Goal: Task Accomplishment & Management: Manage account settings

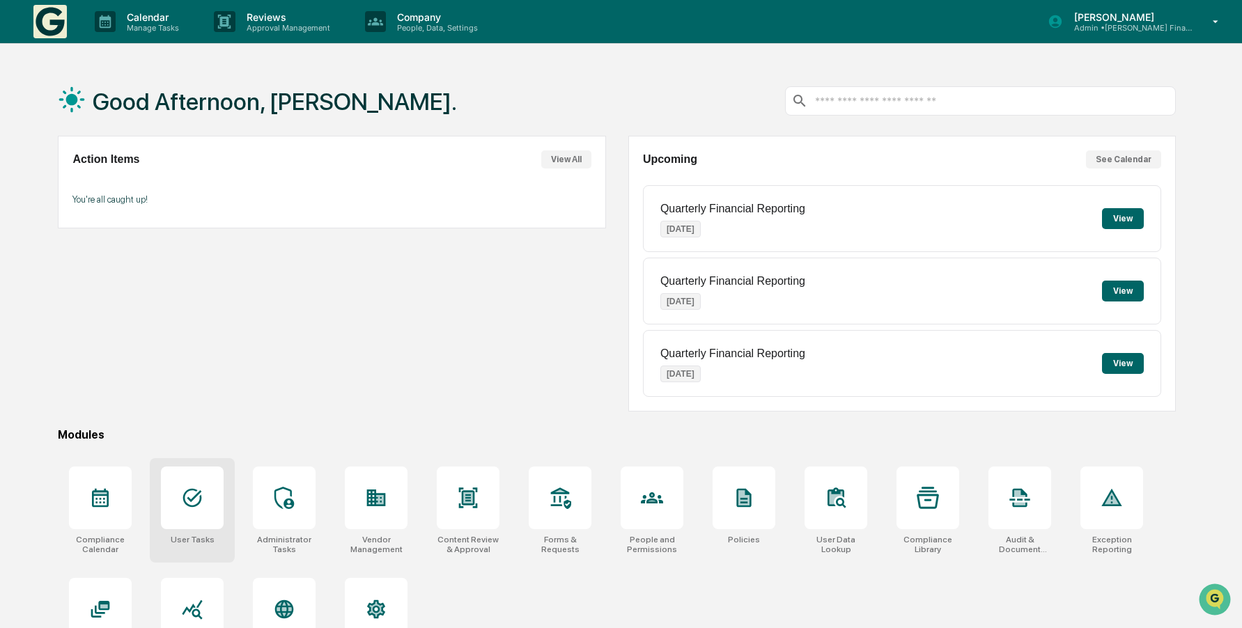
click at [194, 465] on div "User Tasks" at bounding box center [192, 510] width 85 height 104
click at [191, 499] on icon at bounding box center [192, 498] width 22 height 22
click at [196, 495] on icon at bounding box center [192, 498] width 19 height 19
click at [192, 494] on icon at bounding box center [192, 498] width 22 height 22
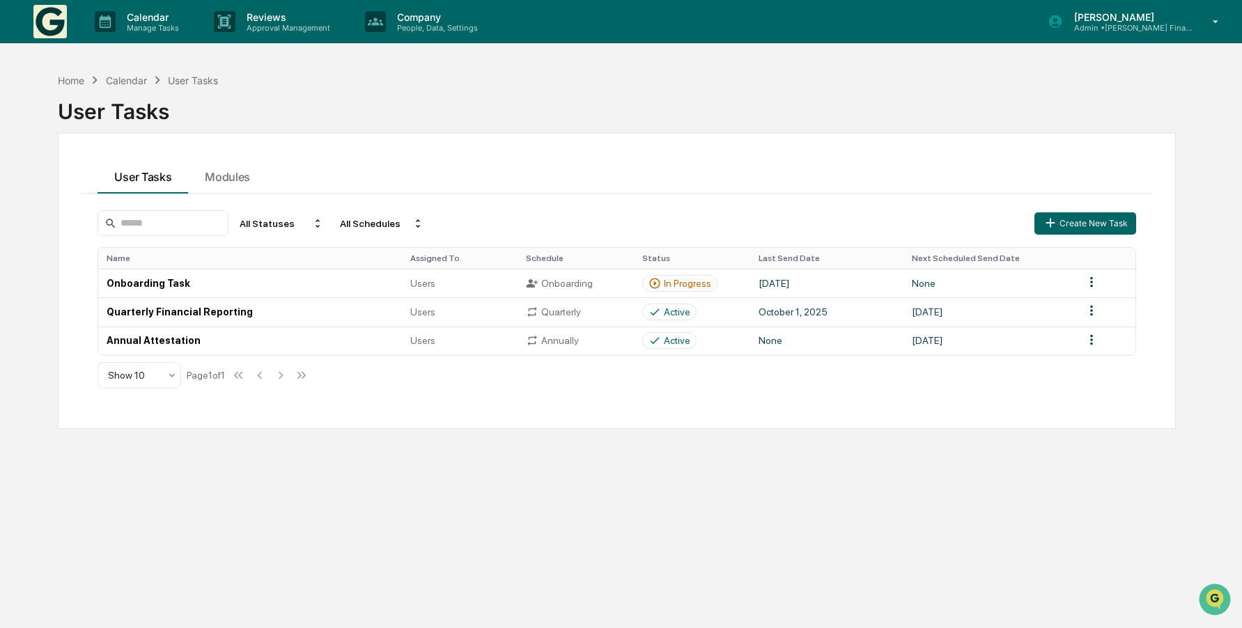
drag, startPoint x: 484, startPoint y: 450, endPoint x: 492, endPoint y: 445, distance: 9.7
click at [482, 447] on div "Home Calendar User Tasks User Tasks User Tasks Modules All Statuses All Schedul…" at bounding box center [616, 380] width 1159 height 628
click at [153, 284] on td "Onboarding Task" at bounding box center [249, 283] width 303 height 29
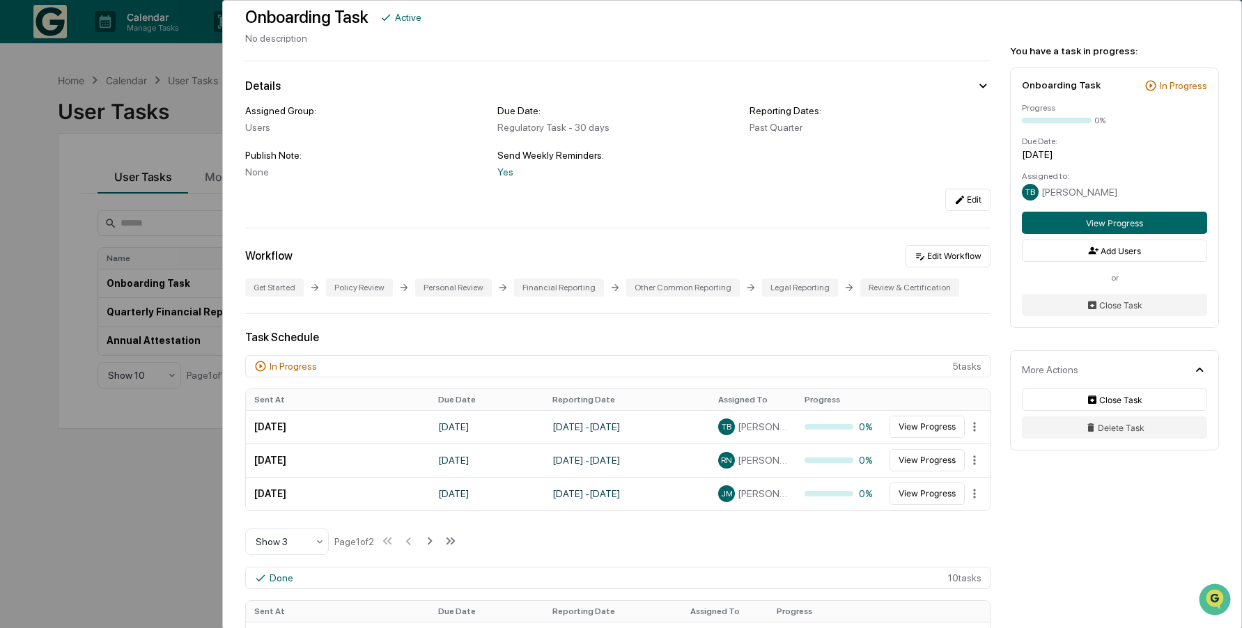
scroll to position [139, 0]
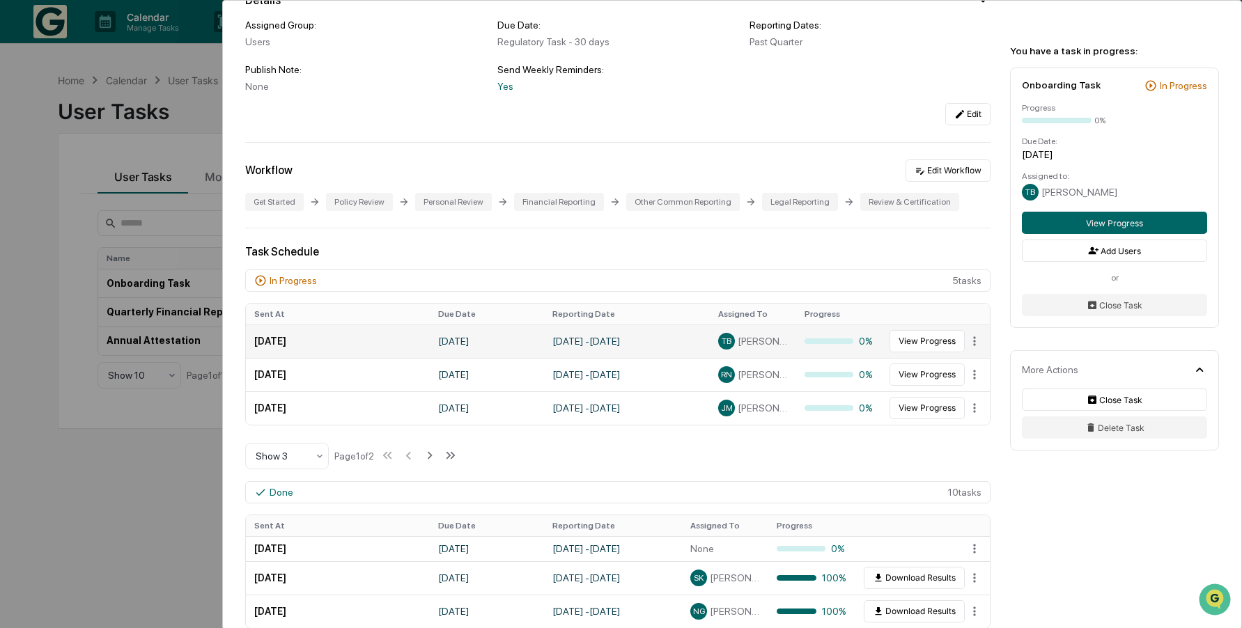
click at [767, 340] on span "Thomas Burnett" at bounding box center [762, 341] width 50 height 11
click at [915, 339] on button "View Progress" at bounding box center [926, 341] width 75 height 22
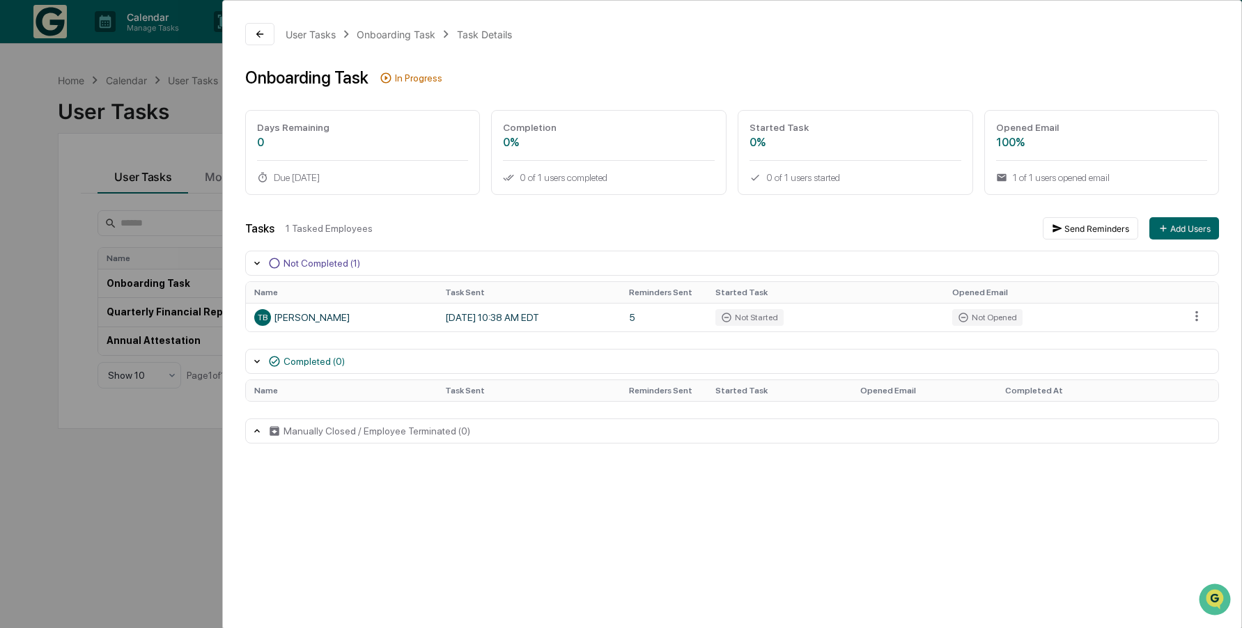
click at [136, 446] on div "User Tasks Onboarding Task Task Details Onboarding Task In Progress Days Remain…" at bounding box center [621, 314] width 1242 height 628
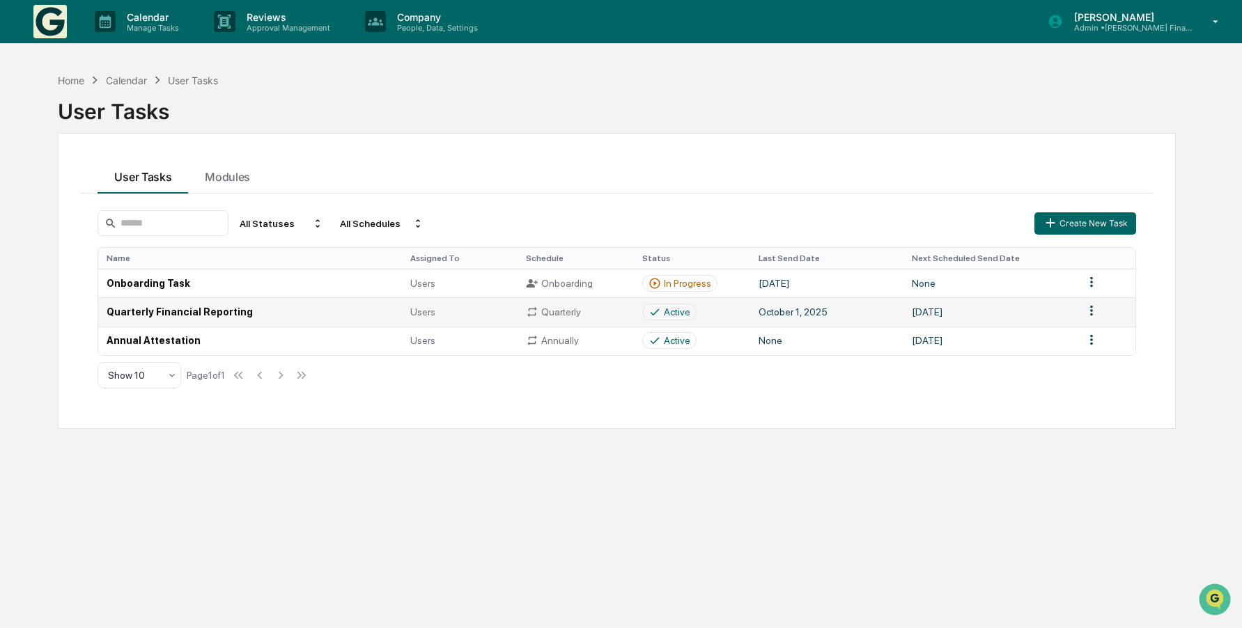
click at [149, 309] on td "Quarterly Financial Reporting" at bounding box center [249, 311] width 303 height 29
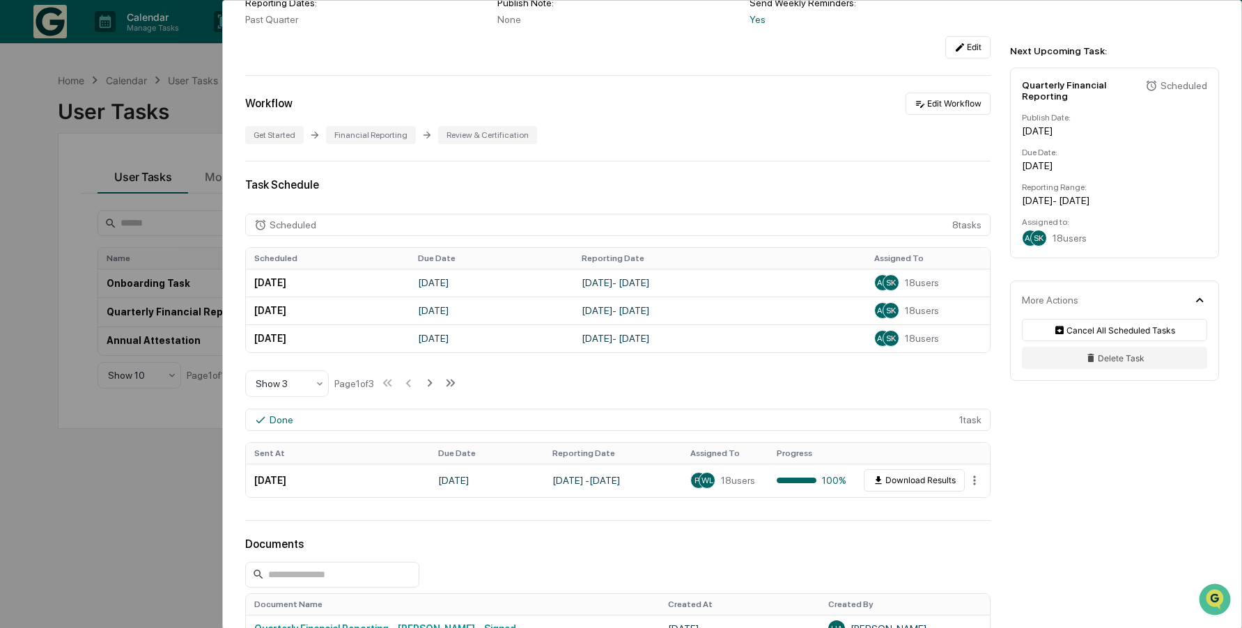
scroll to position [209, 0]
click at [318, 383] on icon at bounding box center [319, 382] width 11 height 11
click at [285, 478] on div "Show 10" at bounding box center [287, 472] width 82 height 28
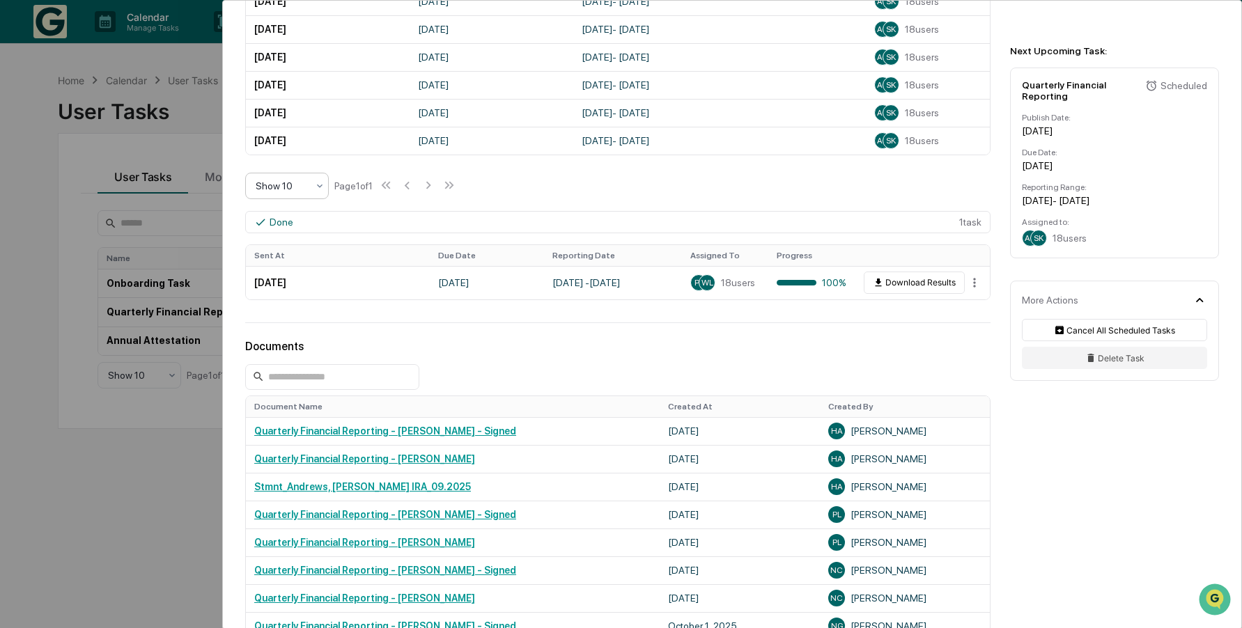
scroll to position [557, 0]
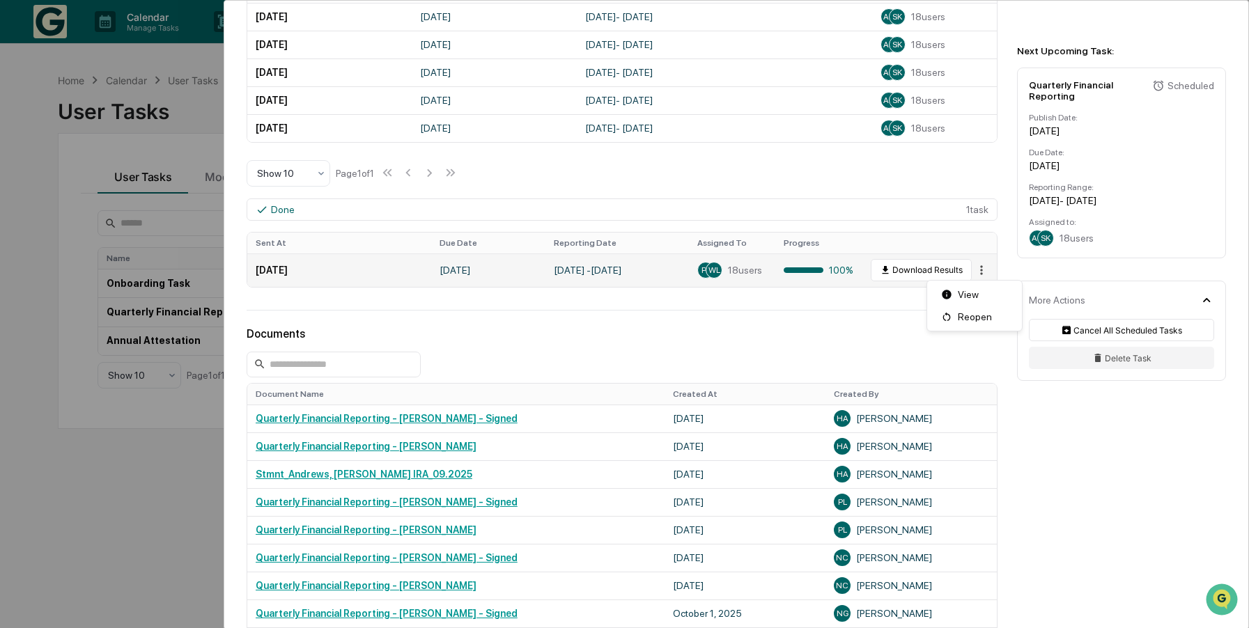
click at [969, 272] on html "Calendar Manage Tasks Reviews Approval Management Company People, Data, Setting…" at bounding box center [624, 314] width 1249 height 628
click at [971, 296] on div "View" at bounding box center [974, 294] width 89 height 22
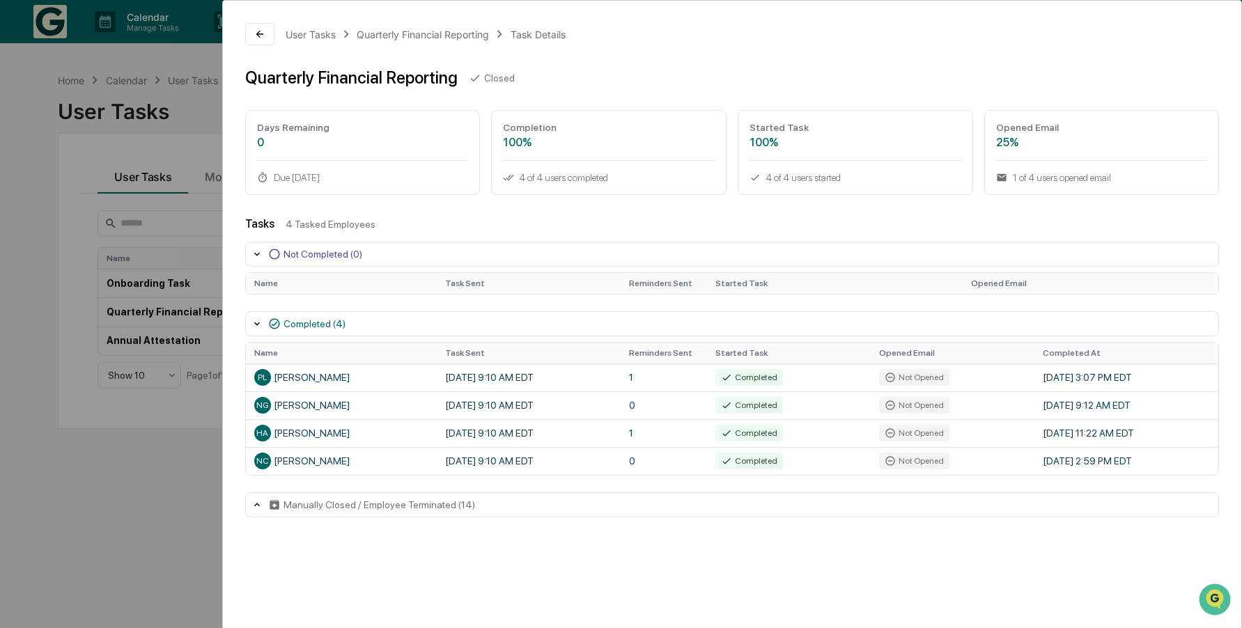
click at [46, 549] on div "User Tasks Quarterly Financial Reporting Task Details Quarterly Financial Repor…" at bounding box center [621, 314] width 1242 height 628
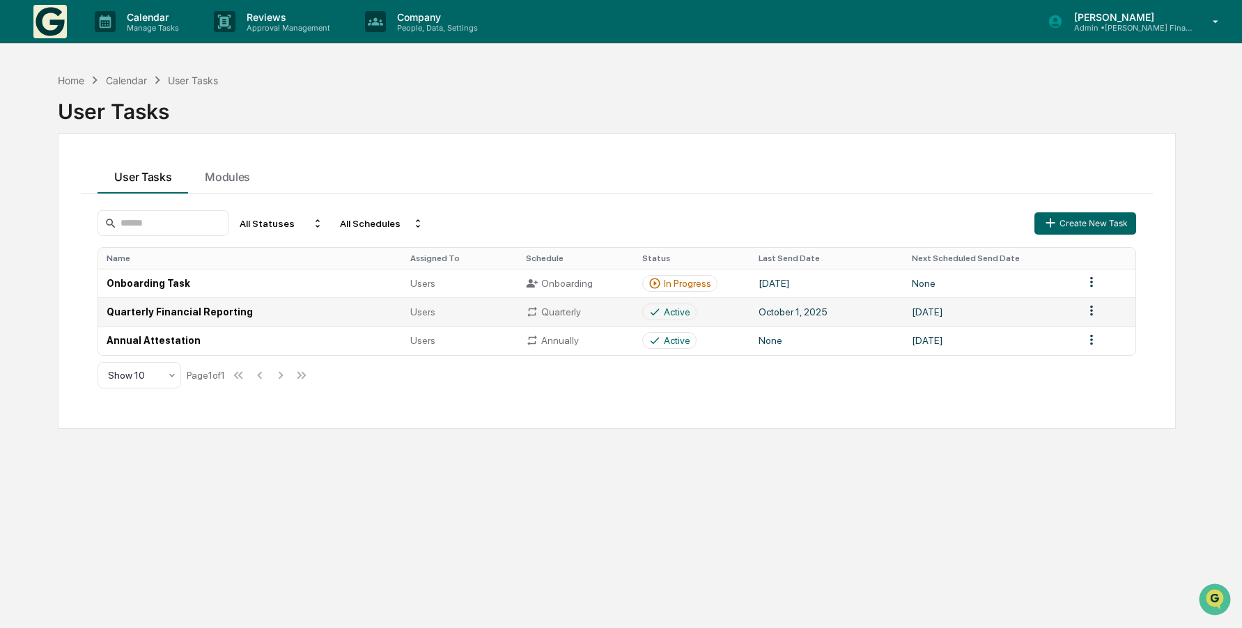
click at [146, 311] on td "Quarterly Financial Reporting" at bounding box center [249, 311] width 303 height 29
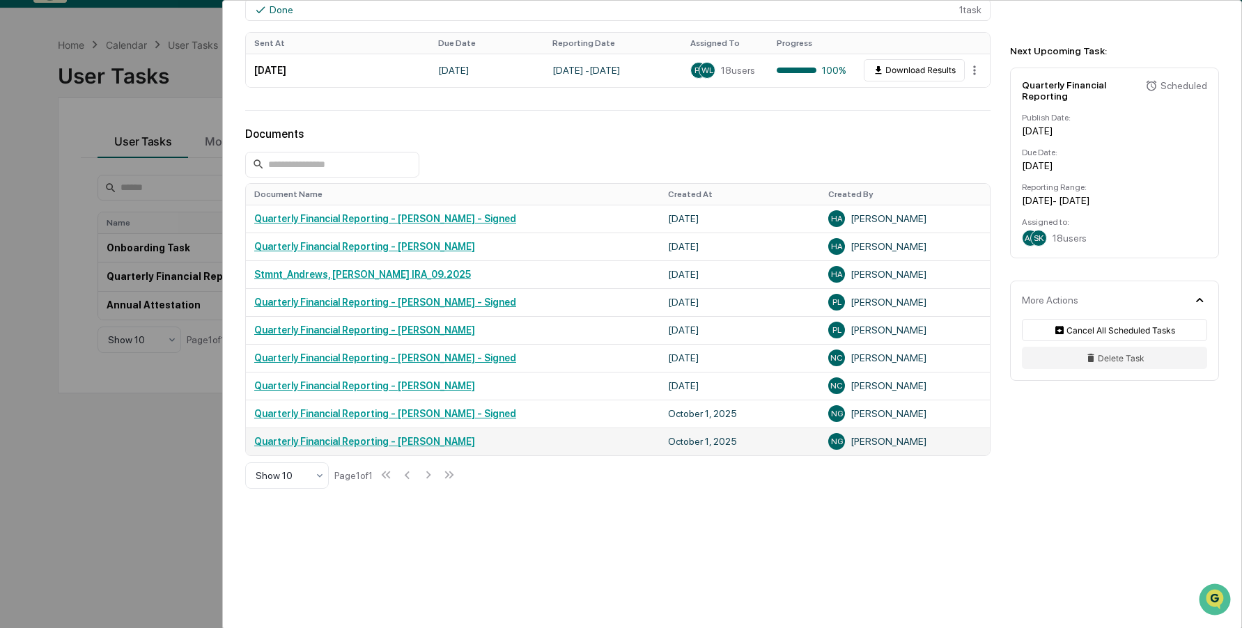
scroll to position [66, 0]
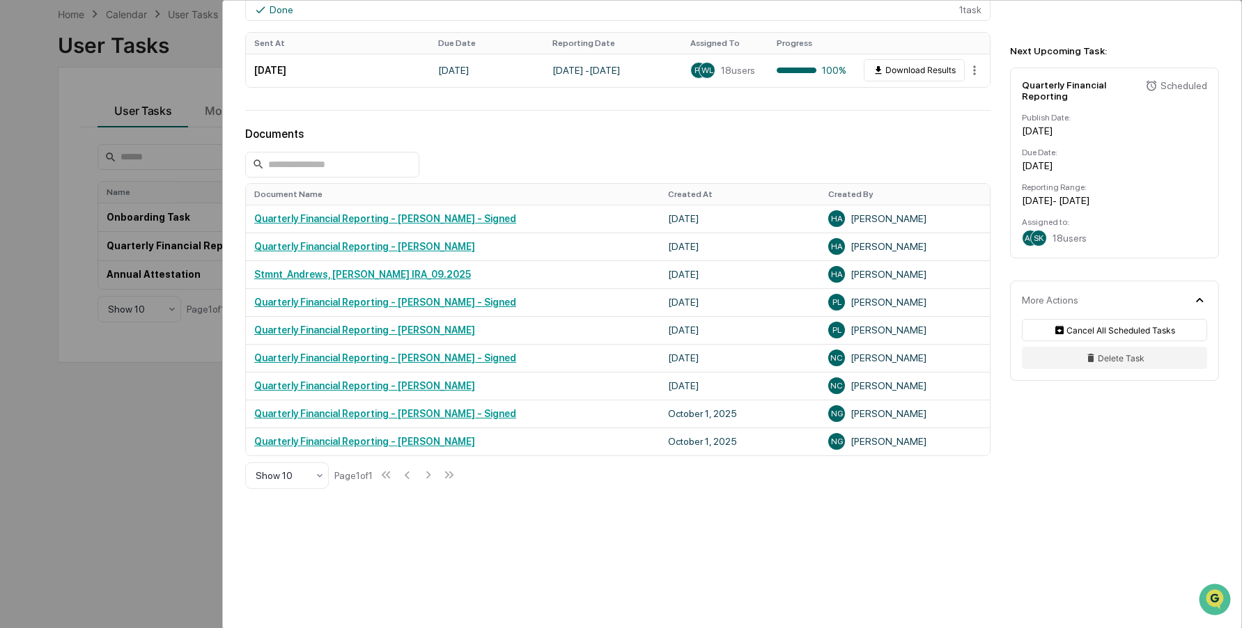
click at [136, 476] on div "User Tasks Quarterly Financial Reporting Quarterly Financial Reporting Active N…" at bounding box center [621, 314] width 1242 height 628
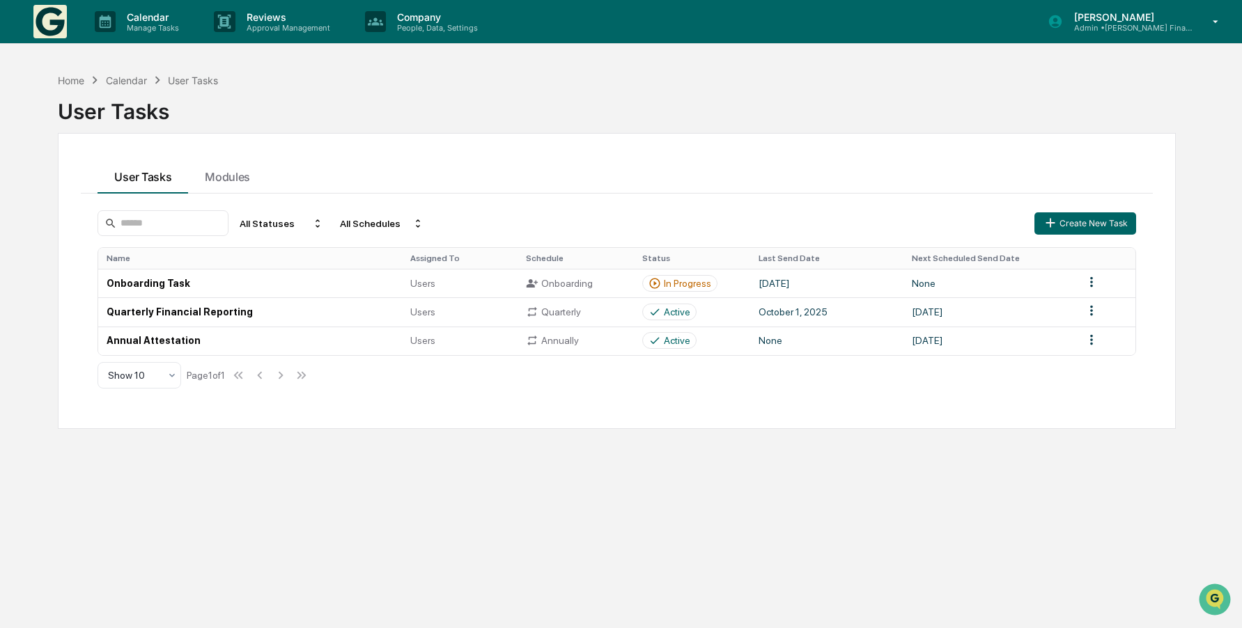
click at [613, 74] on div "Home Calendar User Tasks User Tasks" at bounding box center [617, 100] width 1118 height 57
drag, startPoint x: 524, startPoint y: 500, endPoint x: 527, endPoint y: 487, distance: 13.0
click at [524, 500] on div "Home Calendar User Tasks User Tasks User Tasks Modules All Statuses All Schedul…" at bounding box center [616, 380] width 1159 height 628
click at [1212, 20] on icon at bounding box center [1215, 21] width 24 height 13
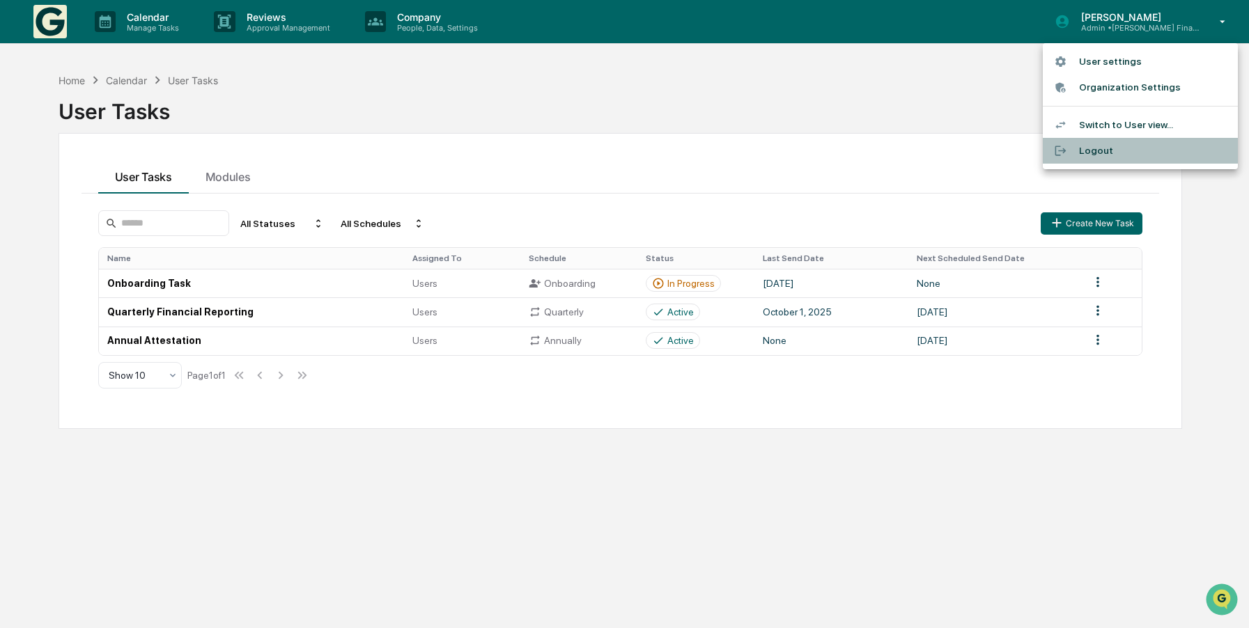
click at [1102, 146] on li "Logout" at bounding box center [1139, 151] width 195 height 26
